Goal: Navigation & Orientation: Find specific page/section

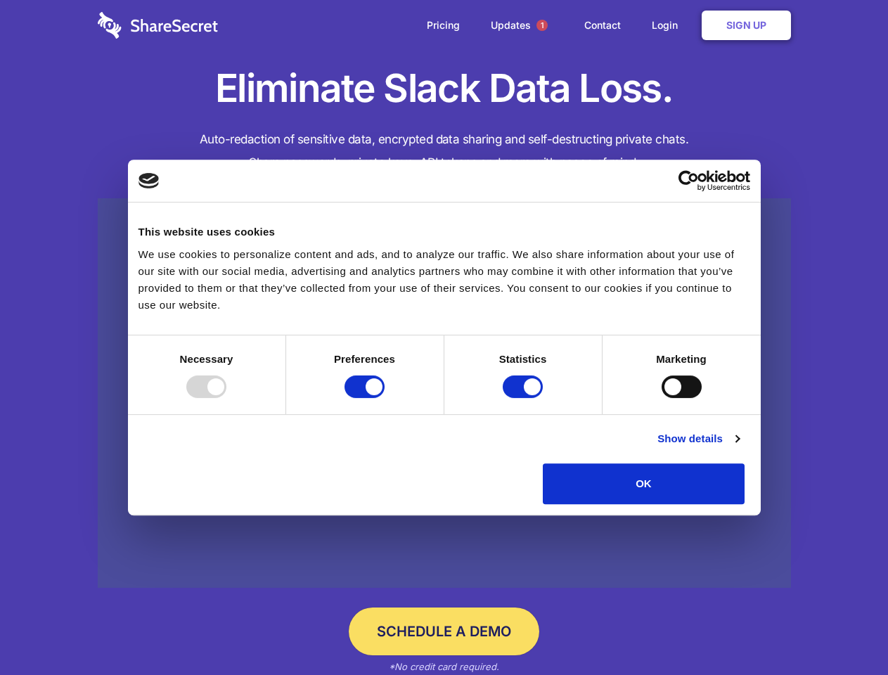
click at [226, 398] on div at bounding box center [206, 387] width 40 height 23
click at [385, 398] on input "Preferences" at bounding box center [365, 387] width 40 height 23
checkbox input "false"
click at [525, 398] on input "Statistics" at bounding box center [523, 387] width 40 height 23
checkbox input "false"
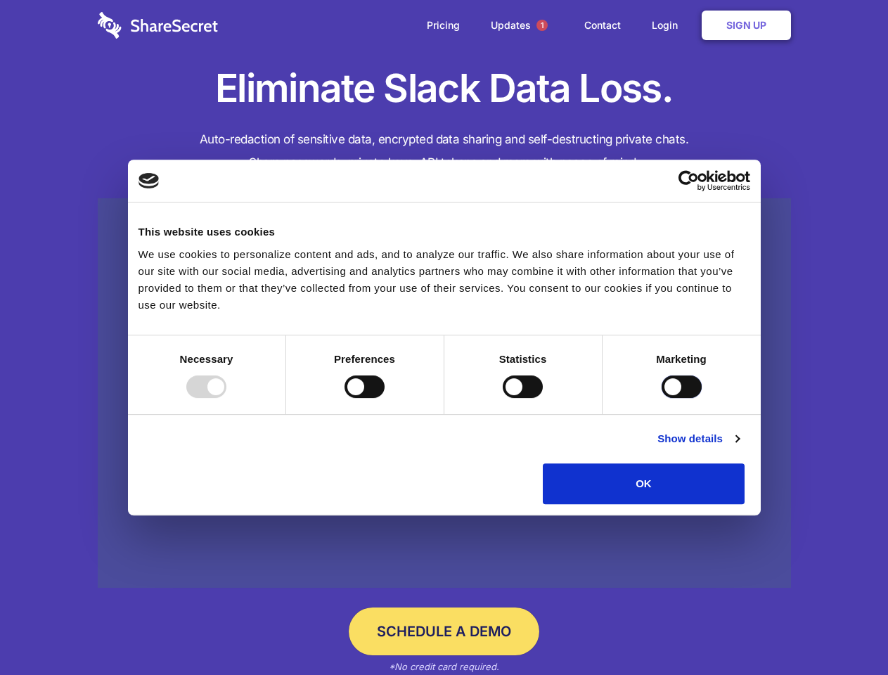
click at [662, 398] on input "Marketing" at bounding box center [682, 387] width 40 height 23
checkbox input "true"
click at [739, 447] on link "Show details" at bounding box center [699, 438] width 82 height 17
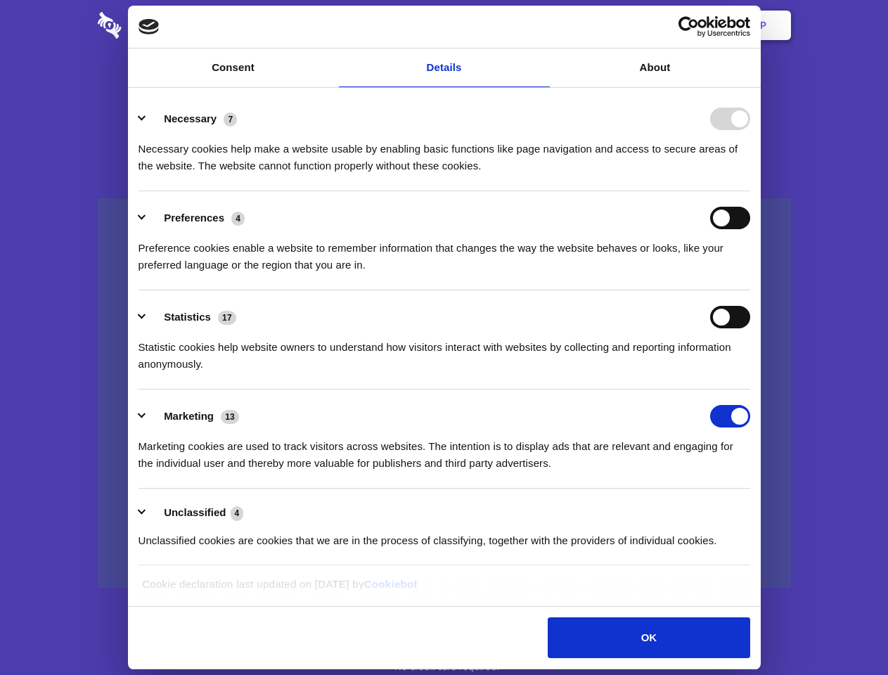
click at [750, 191] on li "Necessary 7 Necessary cookies help make a website usable by enabling basic func…" at bounding box center [445, 141] width 612 height 99
click at [542, 25] on span "1" at bounding box center [542, 25] width 11 height 11
